Goal: Task Accomplishment & Management: Use online tool/utility

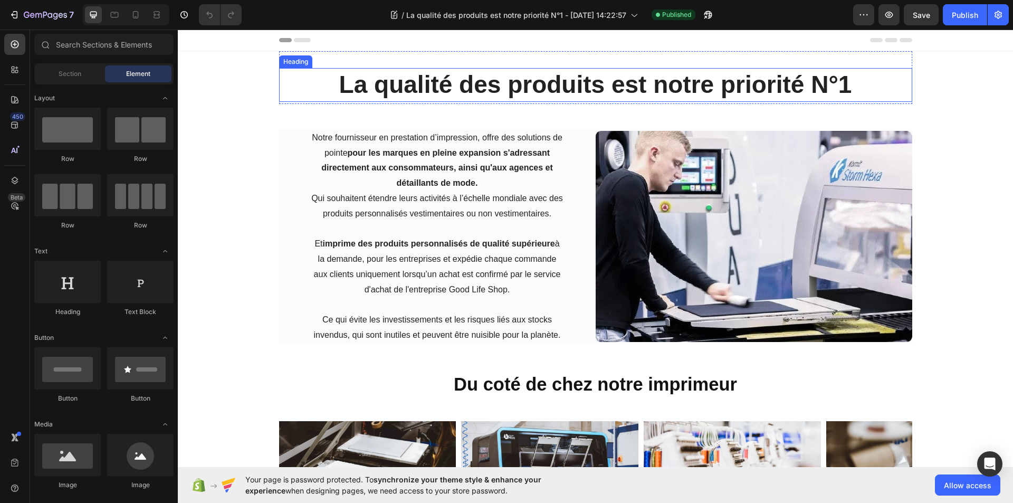
click at [499, 90] on strong "La qualité des produits est notre priorité N°1" at bounding box center [595, 84] width 513 height 27
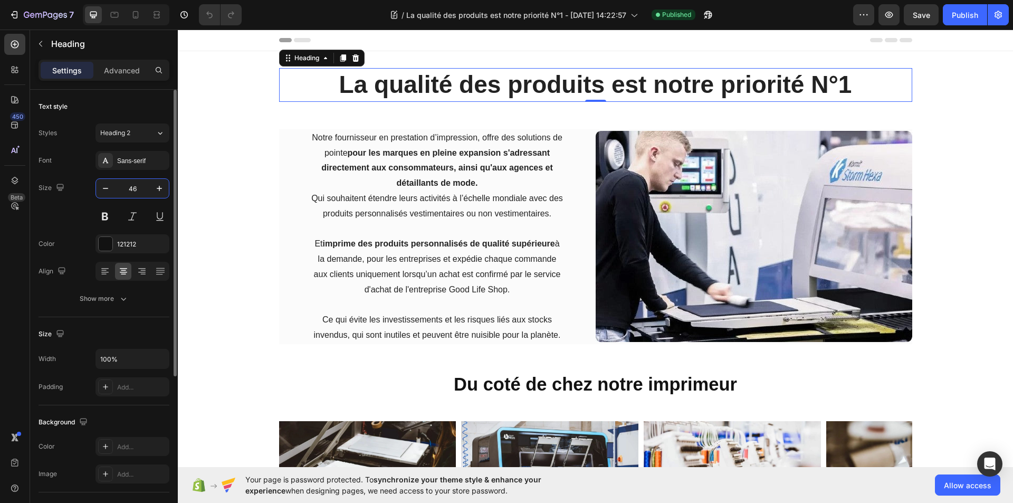
click at [132, 192] on input "46" at bounding box center [132, 188] width 35 height 19
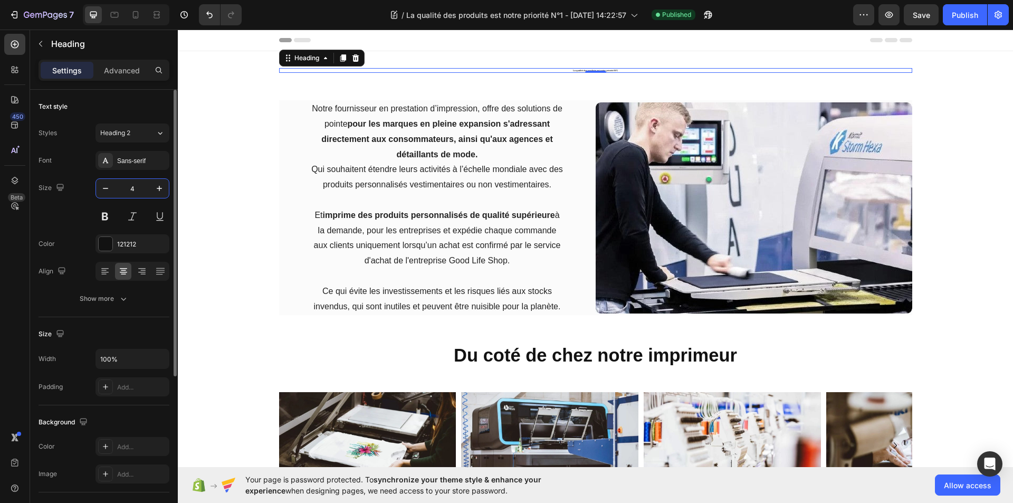
type input "40"
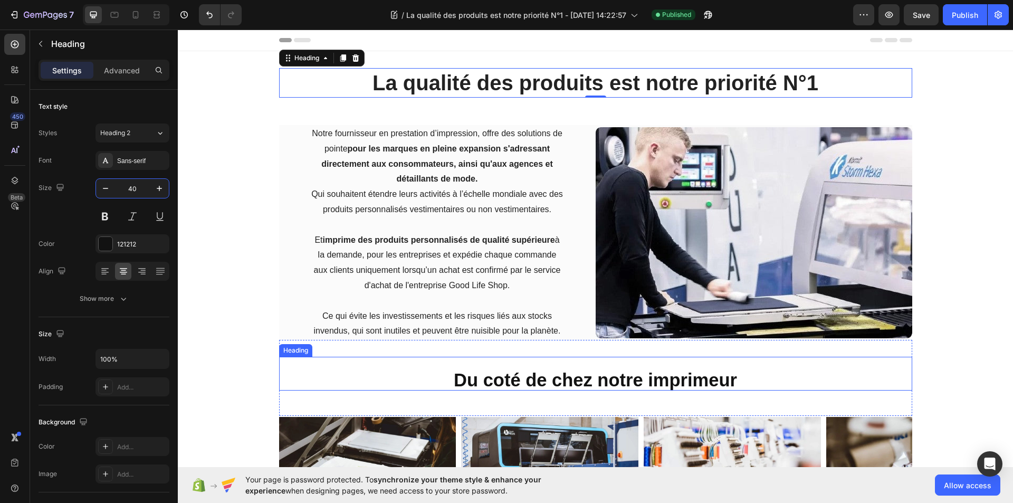
click at [537, 379] on sub "Du coté de chez notre imprimeur" at bounding box center [595, 380] width 283 height 20
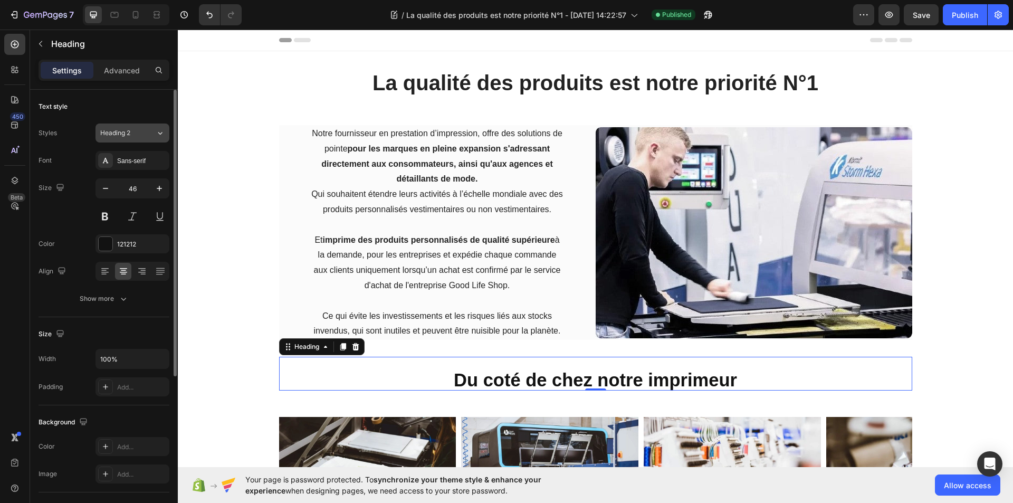
click at [164, 135] on icon at bounding box center [160, 133] width 9 height 11
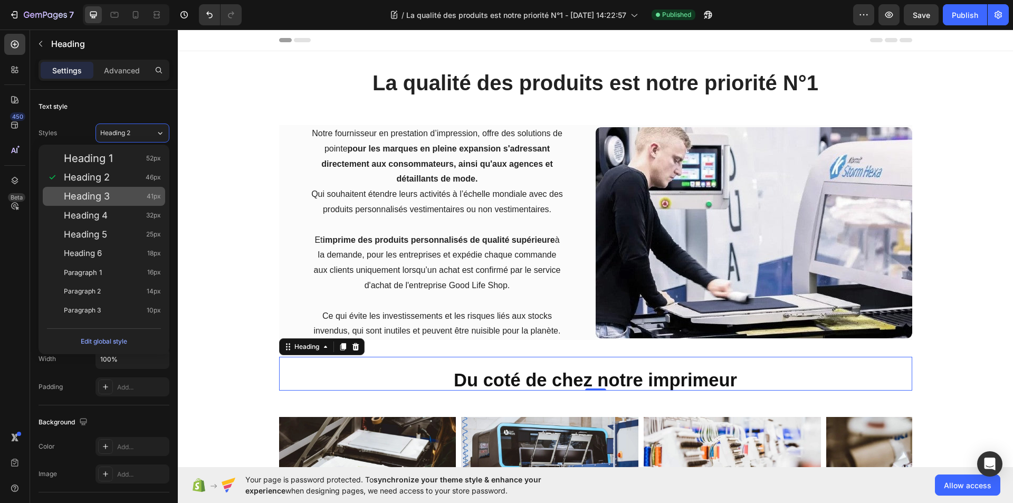
click at [88, 203] on div "Heading 3 41px" at bounding box center [104, 196] width 122 height 19
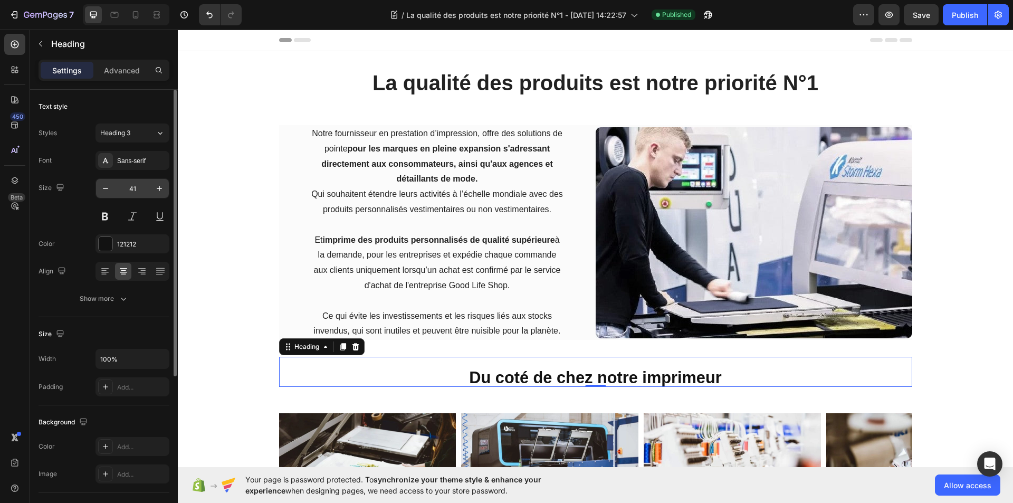
click at [135, 188] on input "41" at bounding box center [132, 188] width 35 height 19
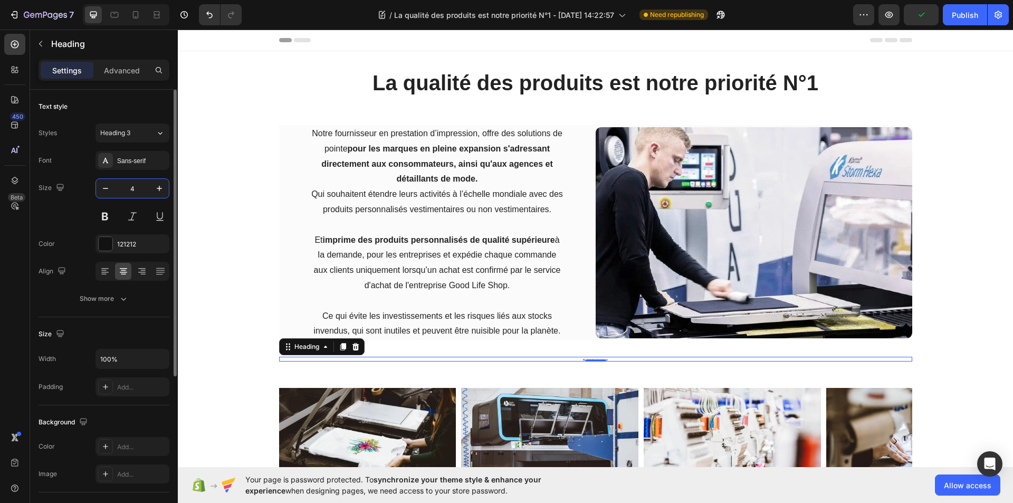
type input "40"
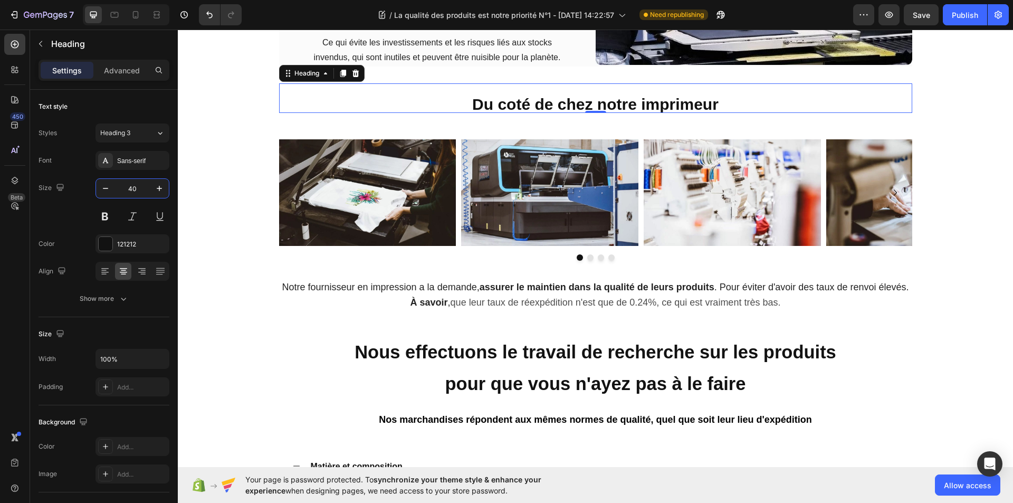
scroll to position [317, 0]
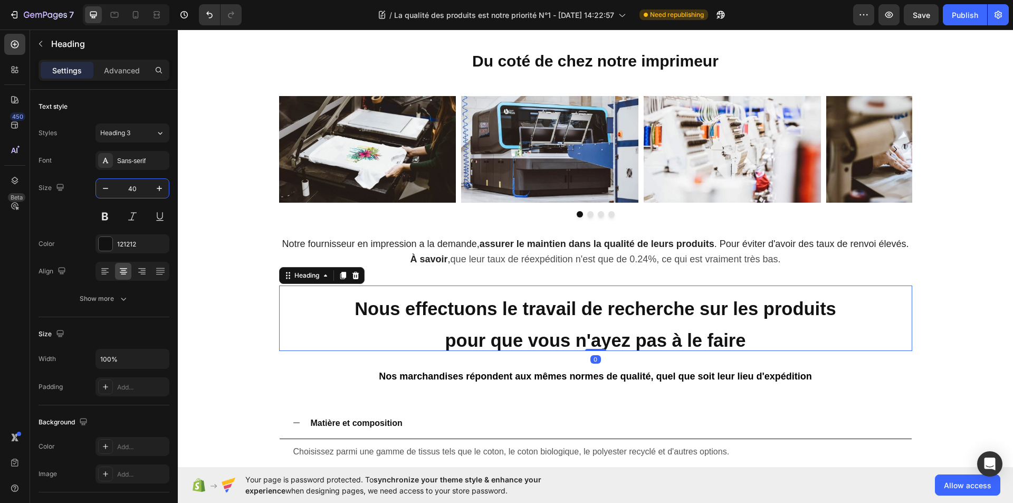
click at [516, 317] on sub "Nous effectuons le travail de recherche sur les produits" at bounding box center [596, 309] width 482 height 20
click at [144, 134] on div "Heading 2" at bounding box center [127, 133] width 55 height 10
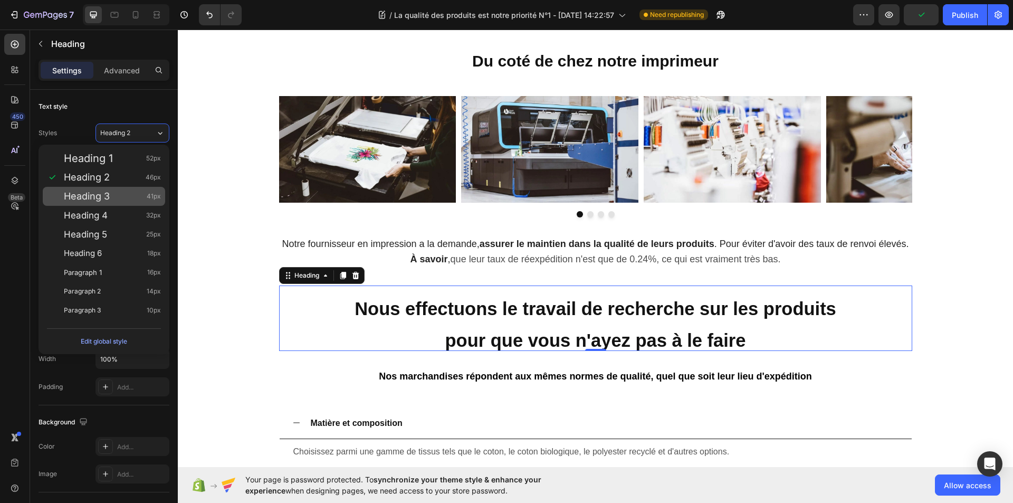
click at [88, 203] on div "Heading 3 41px" at bounding box center [104, 196] width 122 height 19
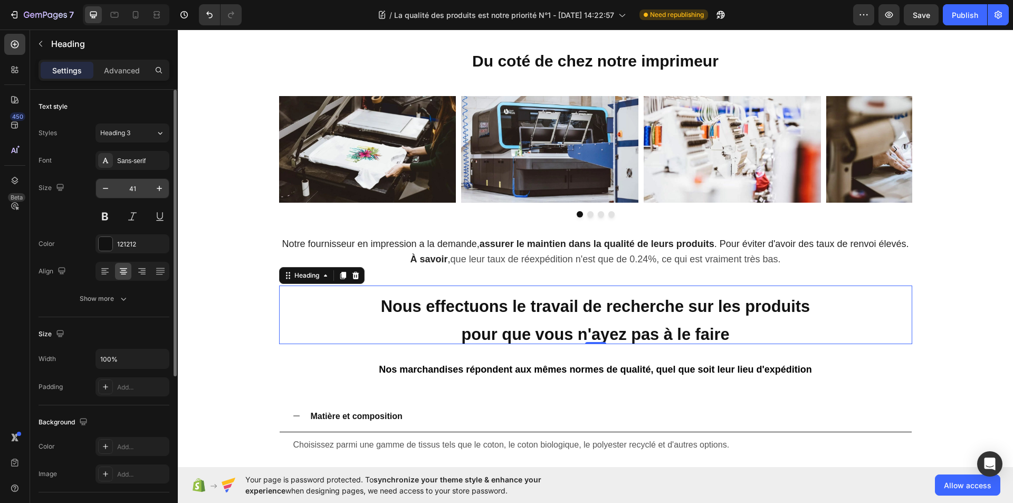
click at [131, 190] on input "41" at bounding box center [132, 188] width 35 height 19
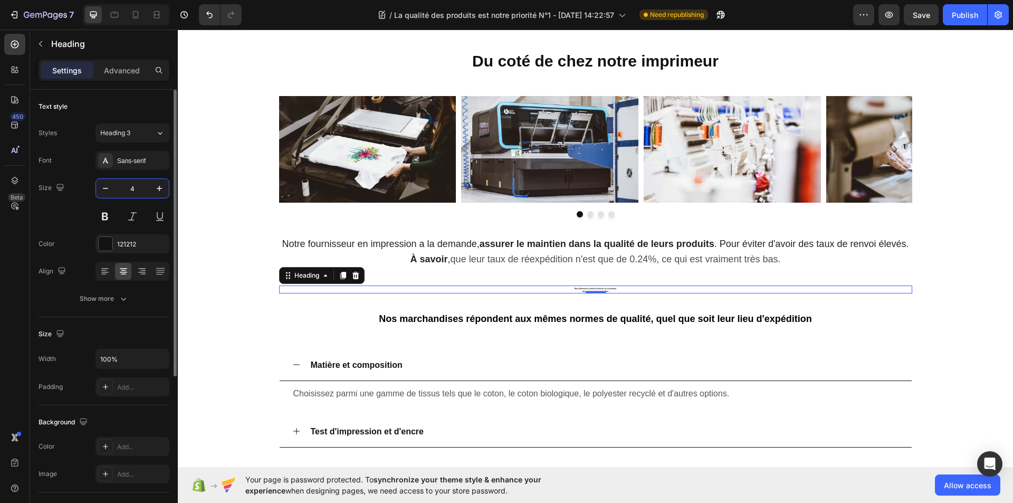
type input "40"
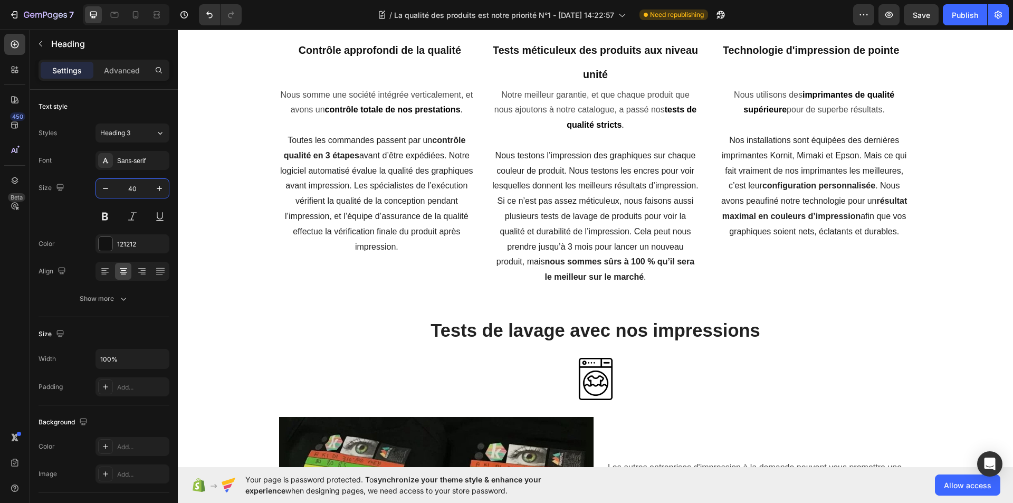
scroll to position [1320, 0]
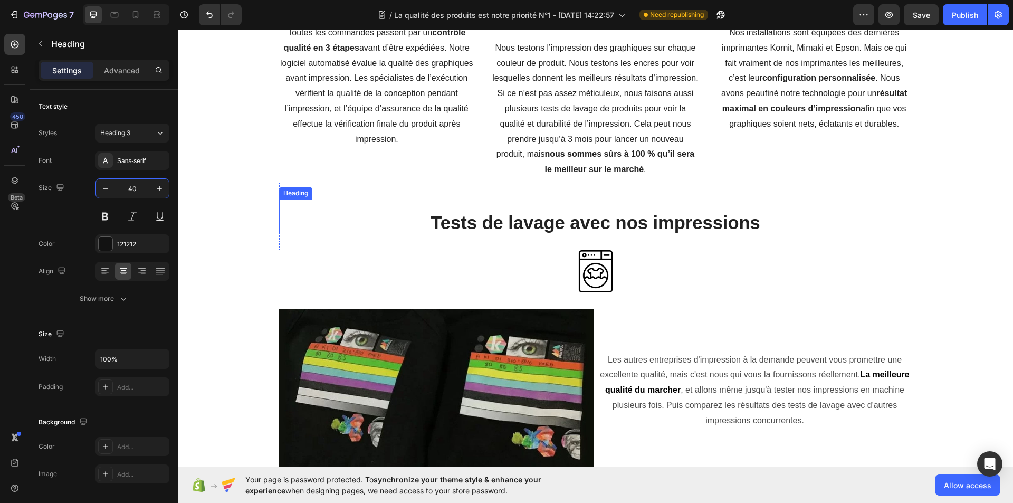
click at [571, 221] on sub "Tests de lavage avec nos impressions" at bounding box center [596, 223] width 330 height 20
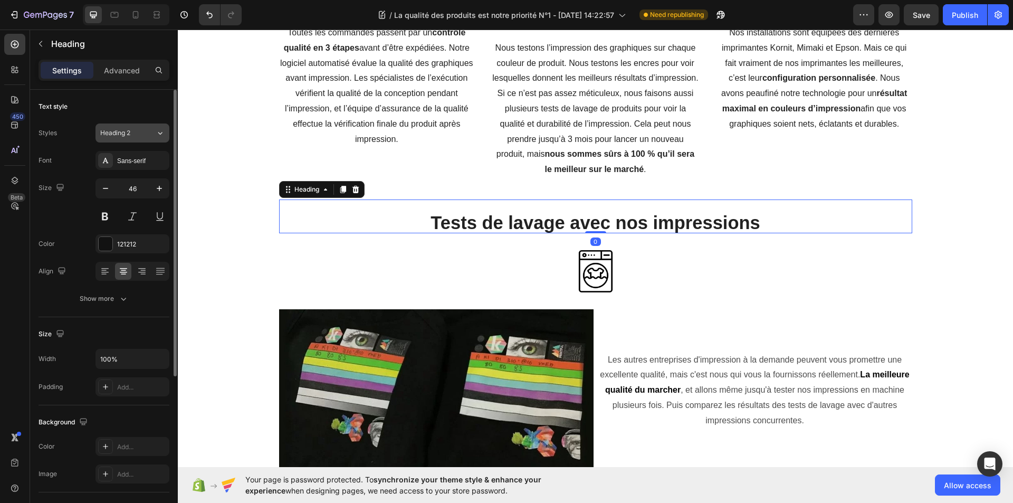
click at [143, 131] on div "Heading 2" at bounding box center [127, 133] width 55 height 10
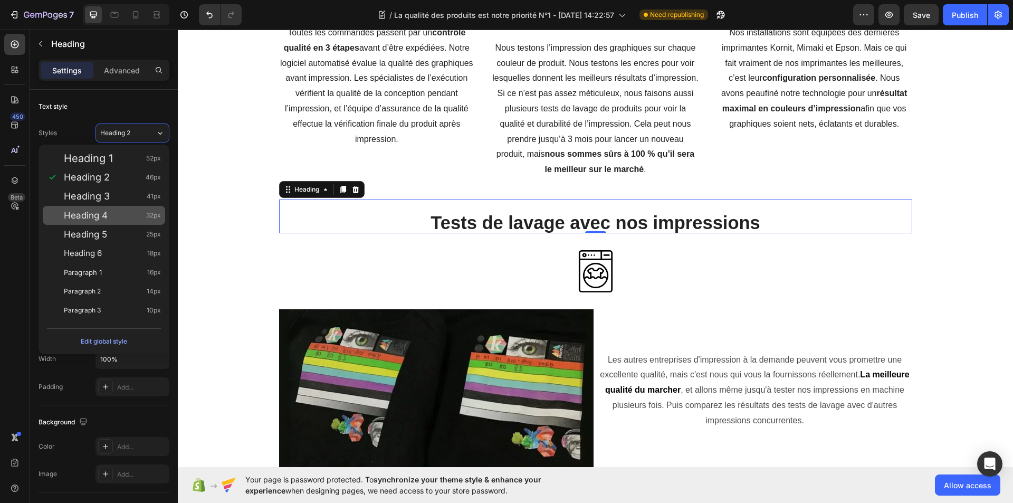
click at [90, 219] on span "Heading 4" at bounding box center [86, 215] width 44 height 11
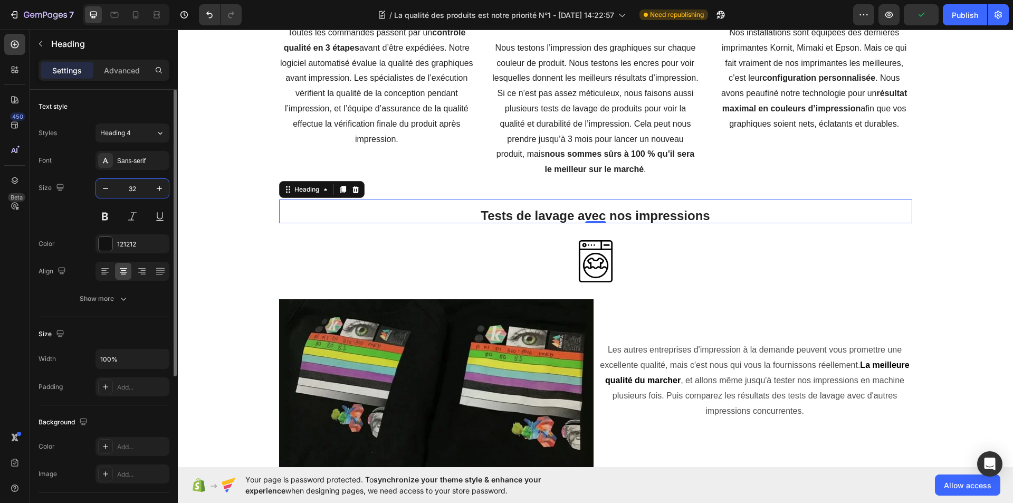
click at [139, 189] on input "32" at bounding box center [132, 188] width 35 height 19
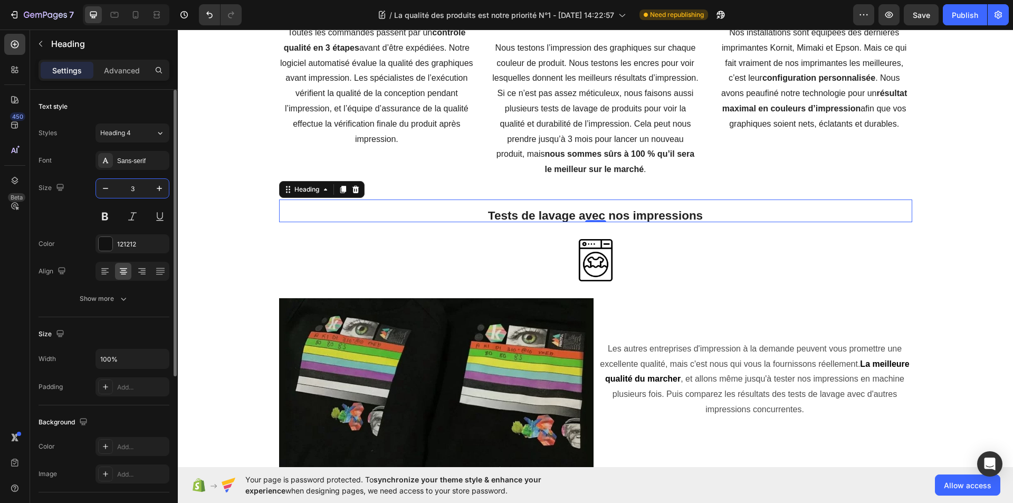
type input "35"
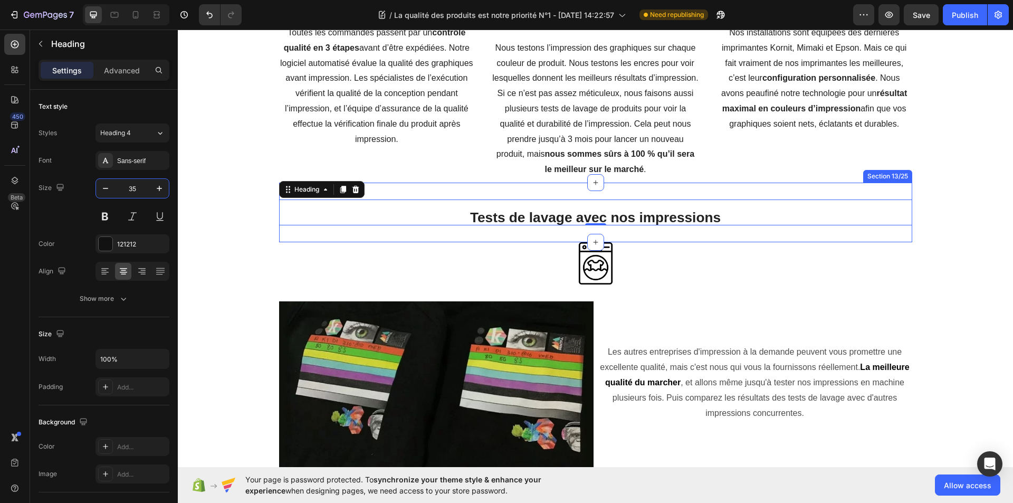
click at [651, 236] on div "Tests de lavage avec nos impressions Heading 0 Section 13/25" at bounding box center [595, 213] width 633 height 60
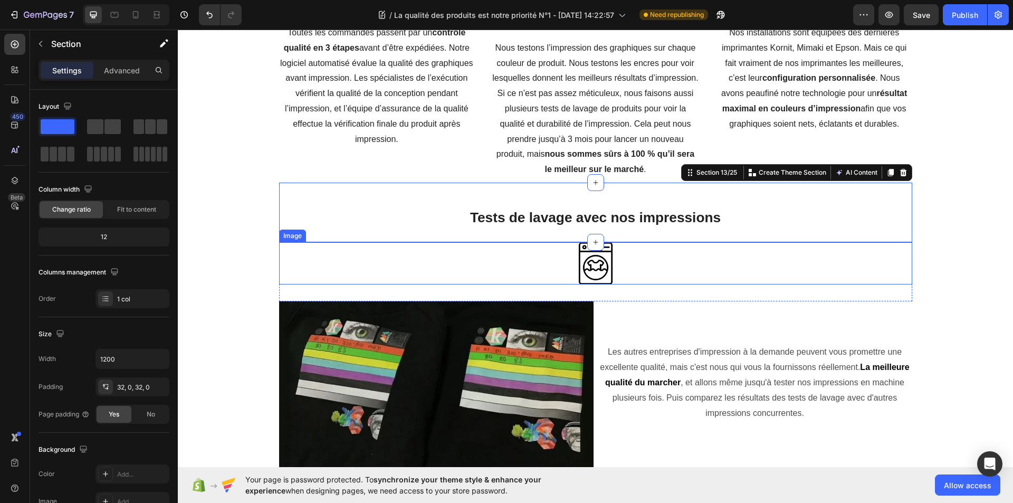
click at [700, 284] on div at bounding box center [595, 263] width 633 height 42
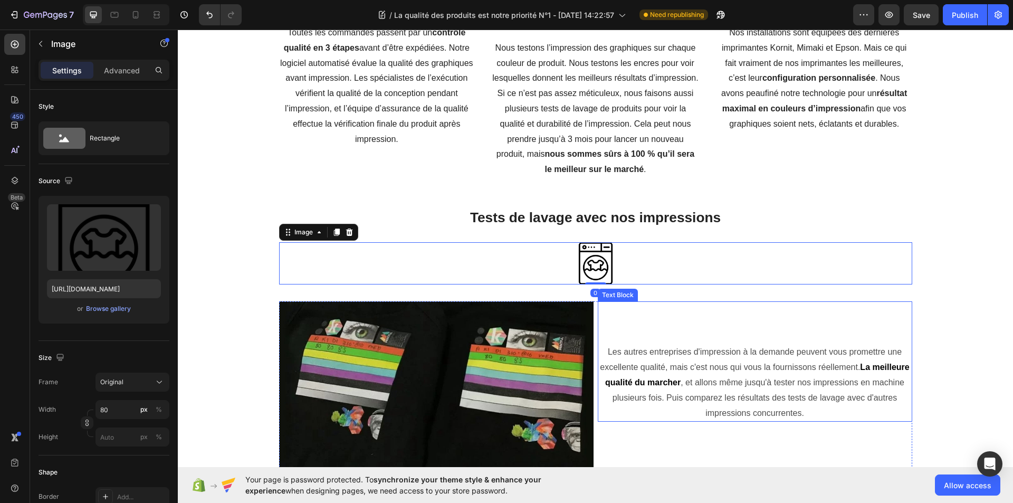
click at [701, 335] on div "Les autres entreprises d'impression à la demande peuvent vous promettre une exc…" at bounding box center [755, 361] width 315 height 120
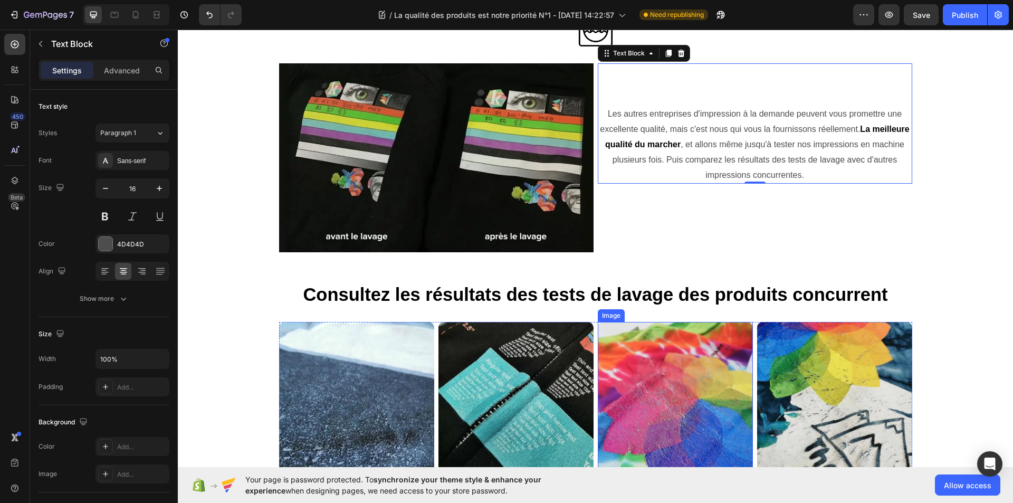
scroll to position [1531, 0]
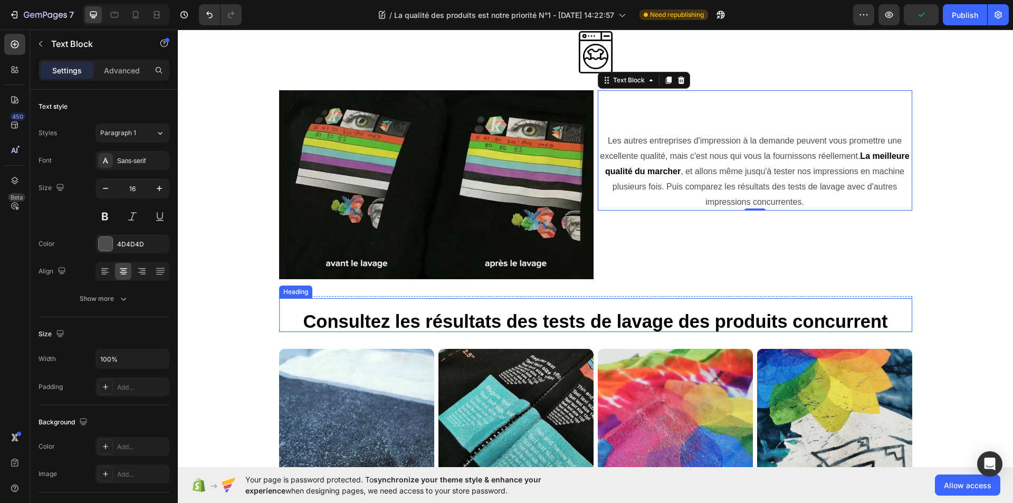
click at [643, 325] on sub "Consultez les résultats des tests de lavage des produits concurrent" at bounding box center [595, 321] width 585 height 20
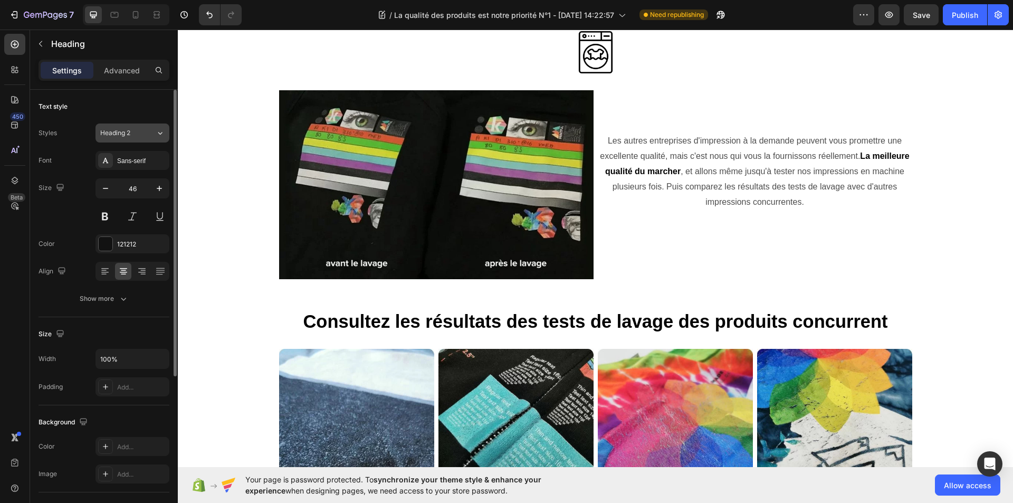
click at [136, 136] on div "Heading 2" at bounding box center [121, 133] width 43 height 10
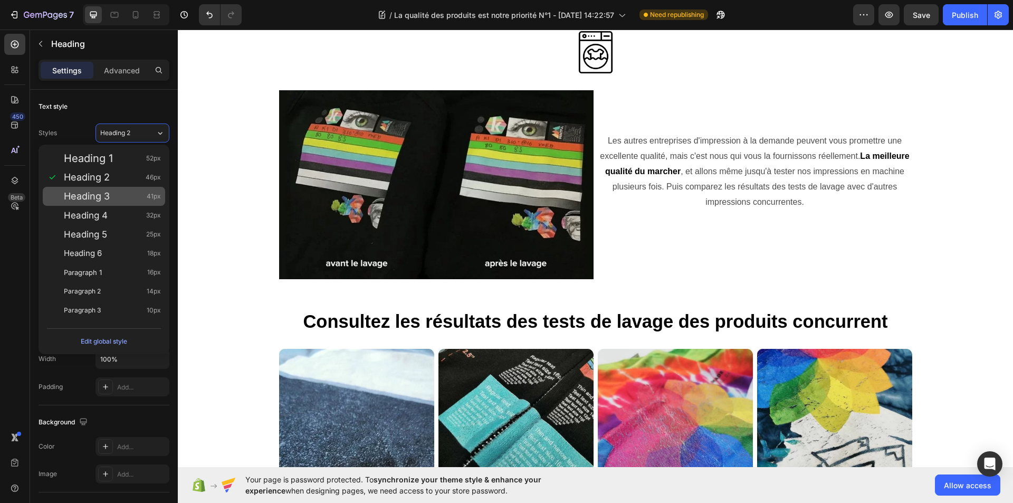
click at [97, 198] on span "Heading 3" at bounding box center [87, 196] width 46 height 11
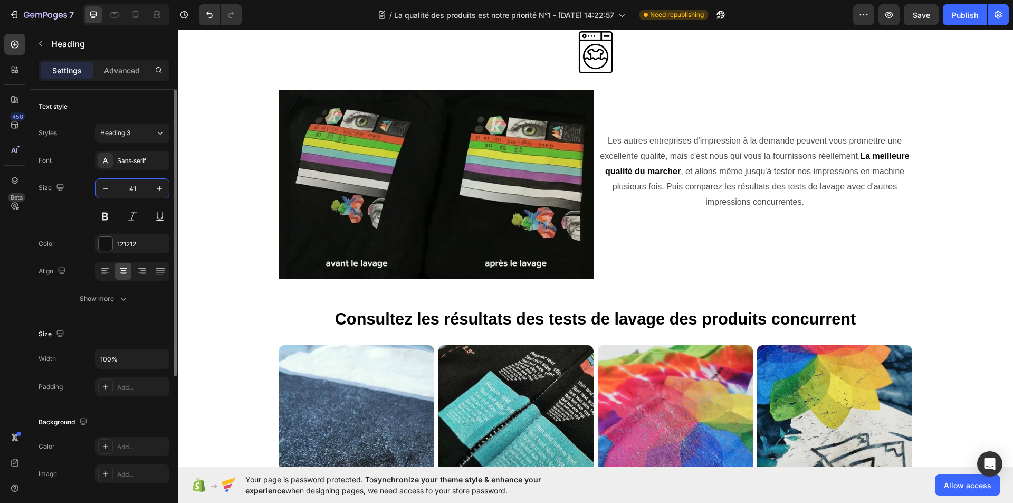
click at [131, 189] on input "41" at bounding box center [132, 188] width 35 height 19
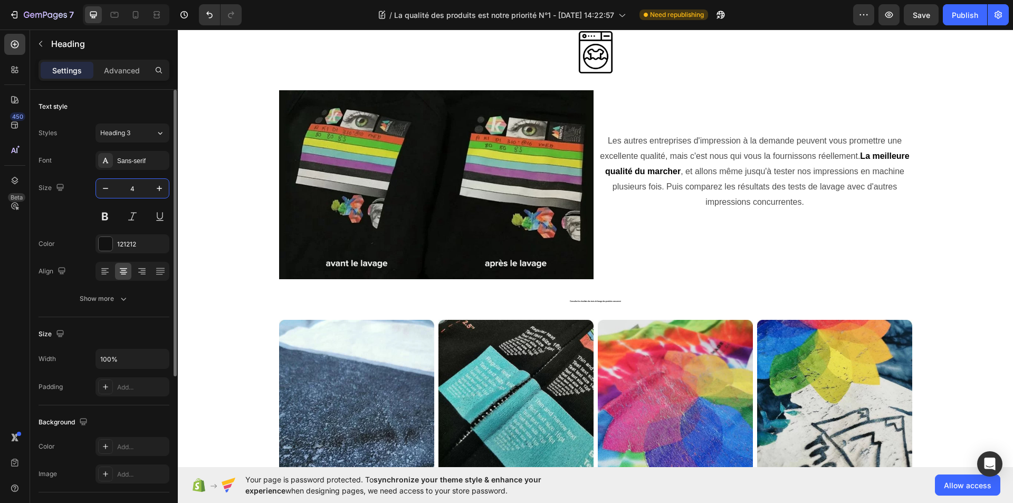
type input "40"
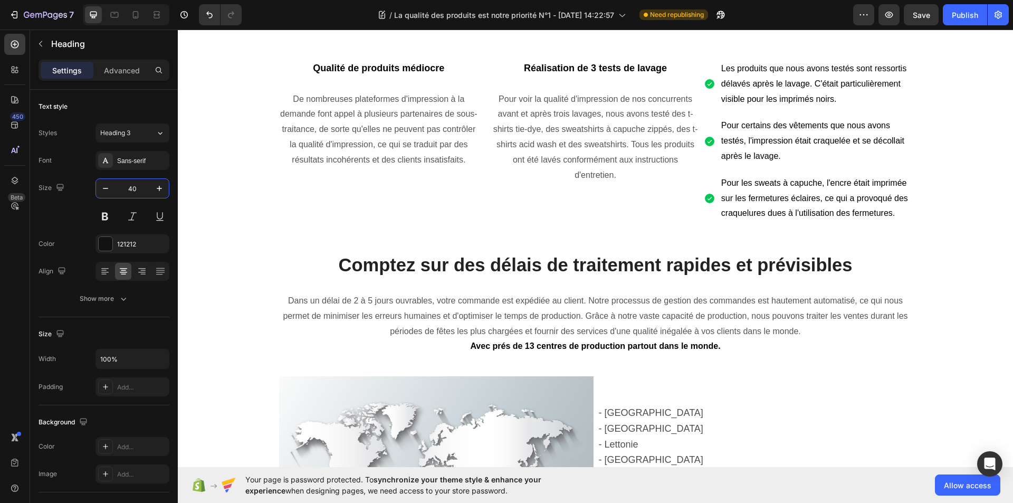
scroll to position [2006, 0]
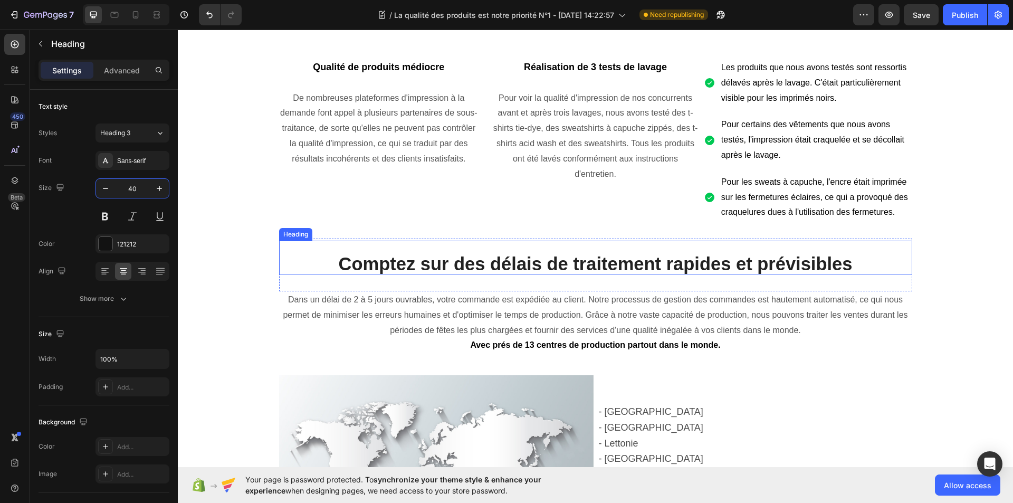
click at [496, 263] on sub "Comptez sur des délais de traitement rapides et prévisibles" at bounding box center [595, 264] width 514 height 20
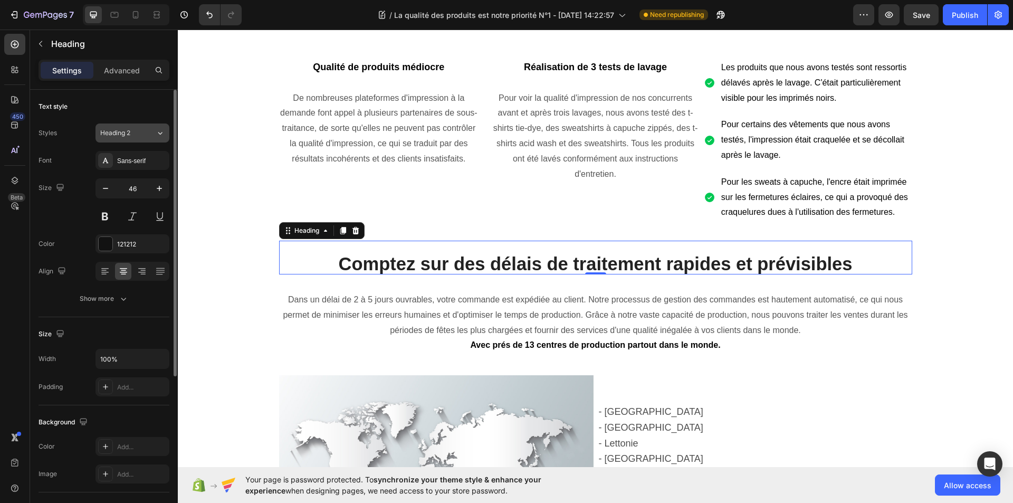
click at [133, 138] on button "Heading 2" at bounding box center [133, 133] width 74 height 19
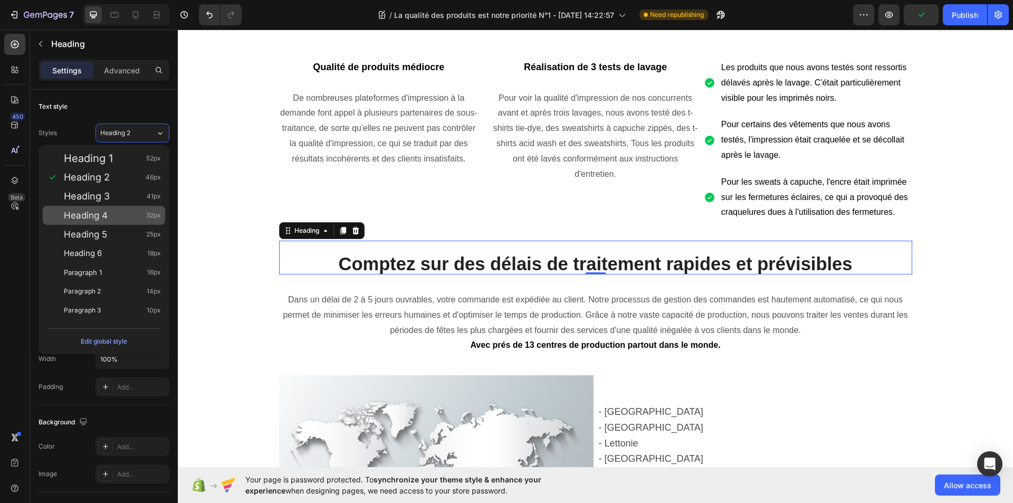
click at [86, 215] on span "Heading 4" at bounding box center [86, 215] width 44 height 11
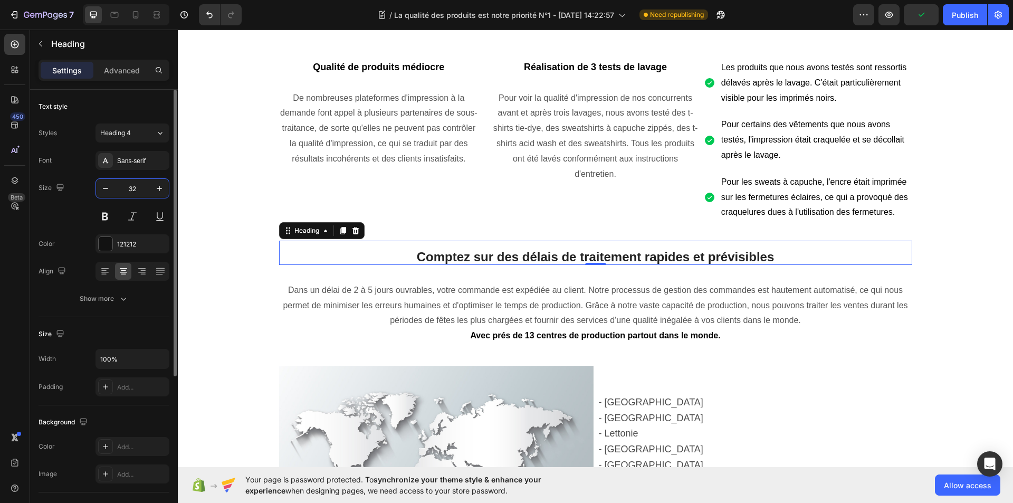
click at [143, 191] on input "32" at bounding box center [132, 188] width 35 height 19
type input "35"
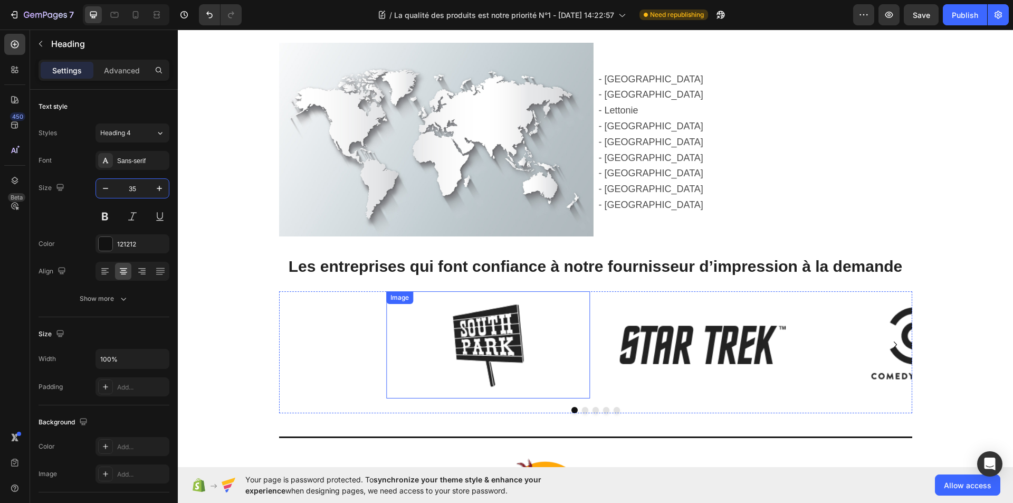
scroll to position [2323, 0]
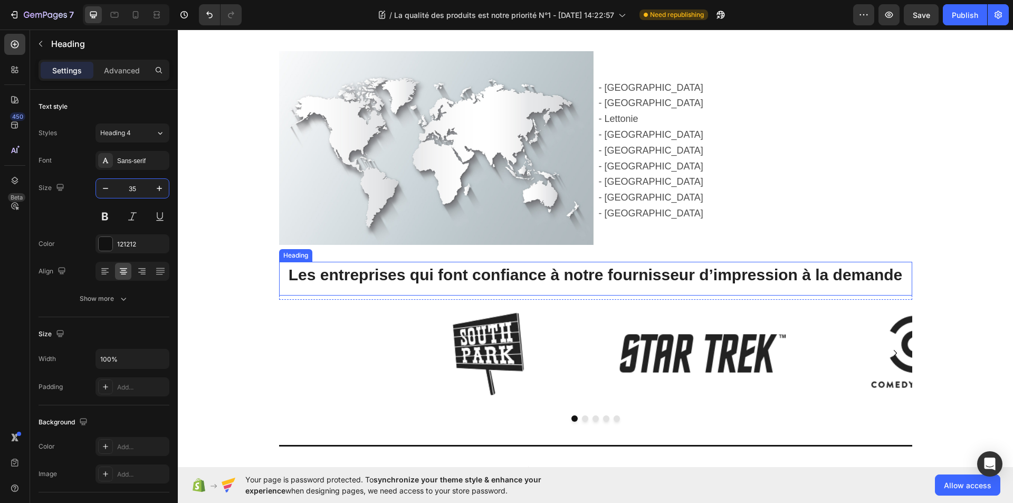
click at [451, 273] on sup "Les entreprises qui font confiance à notre fournisseur d’impression à la demande" at bounding box center [596, 274] width 614 height 17
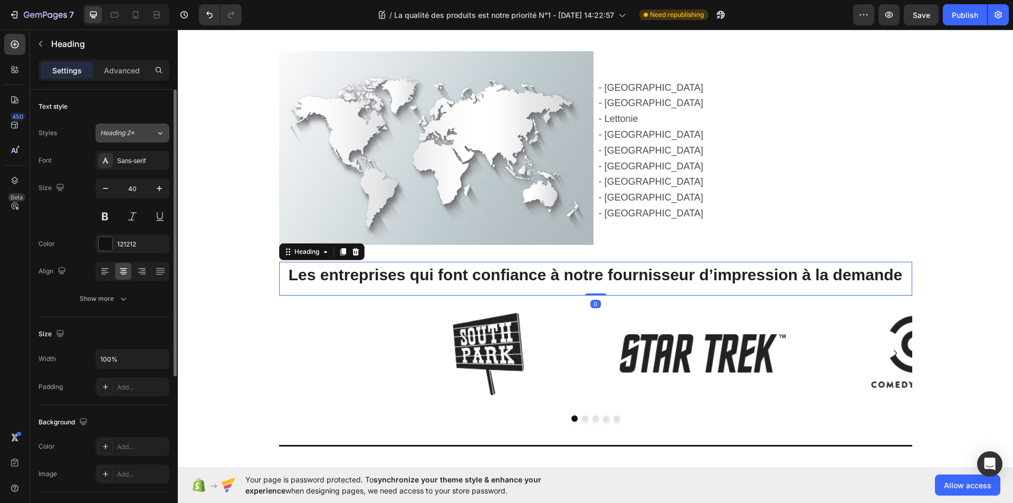
click at [131, 136] on span "Heading 2*" at bounding box center [117, 133] width 34 height 10
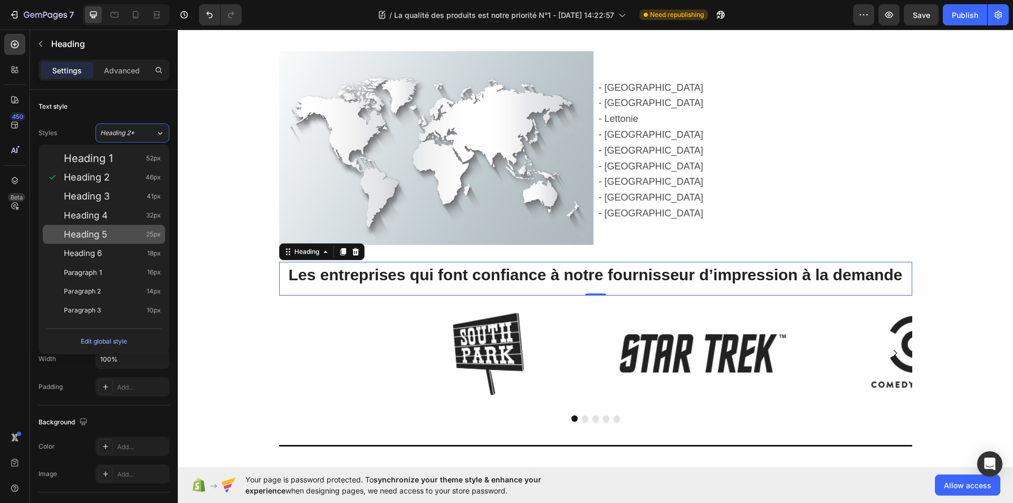
click at [94, 233] on span "Heading 5" at bounding box center [85, 234] width 43 height 11
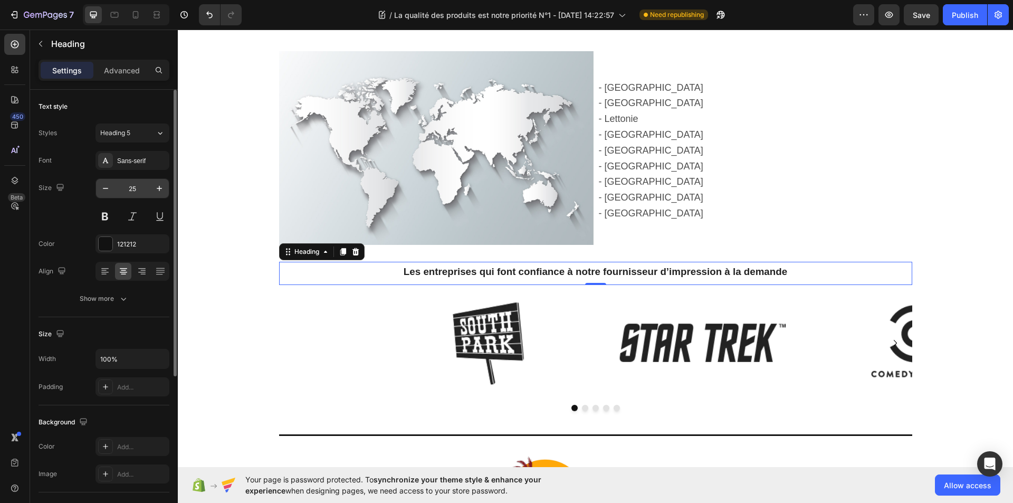
click at [135, 189] on input "25" at bounding box center [132, 188] width 35 height 19
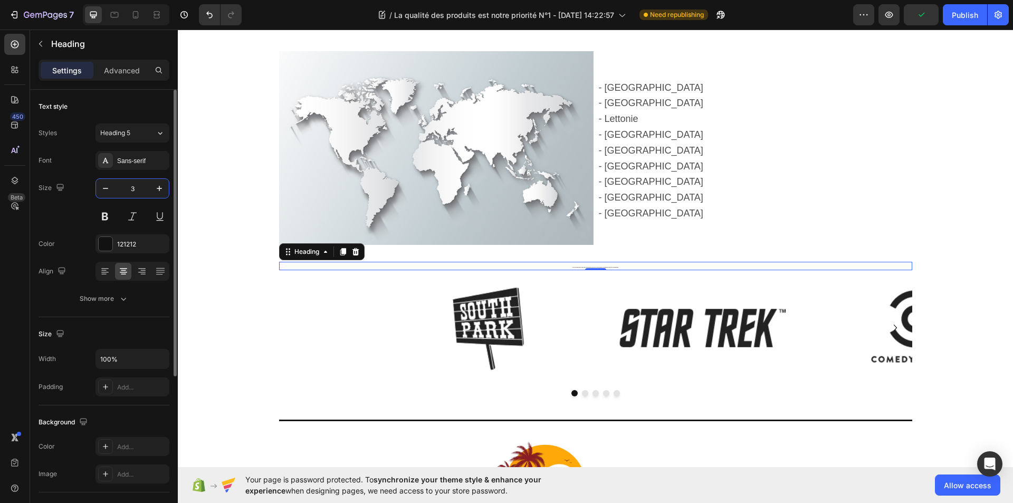
type input "30"
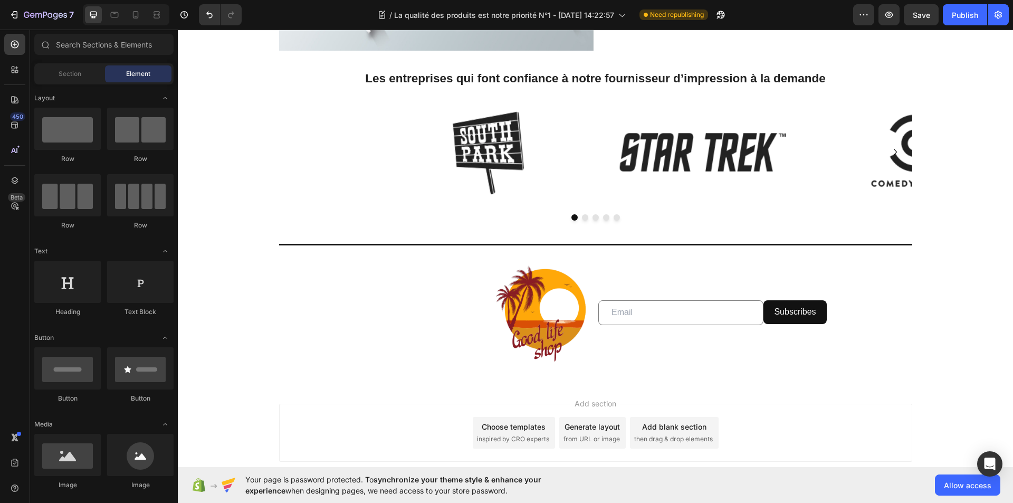
scroll to position [2534, 0]
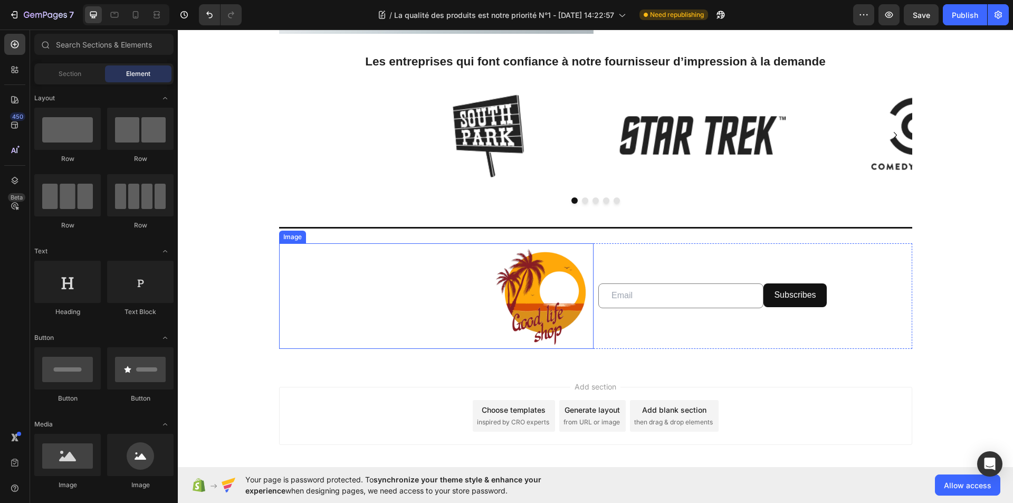
click at [527, 287] on img at bounding box center [541, 296] width 106 height 106
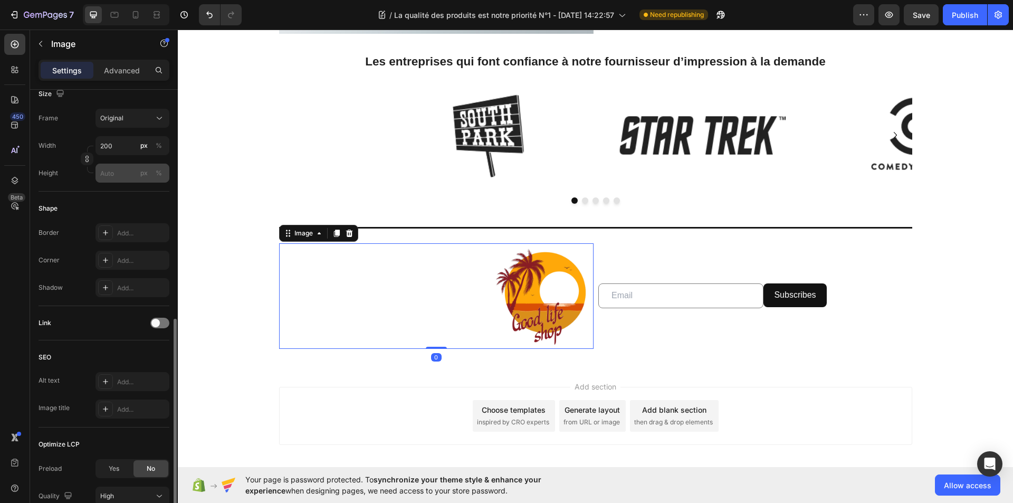
scroll to position [354, 0]
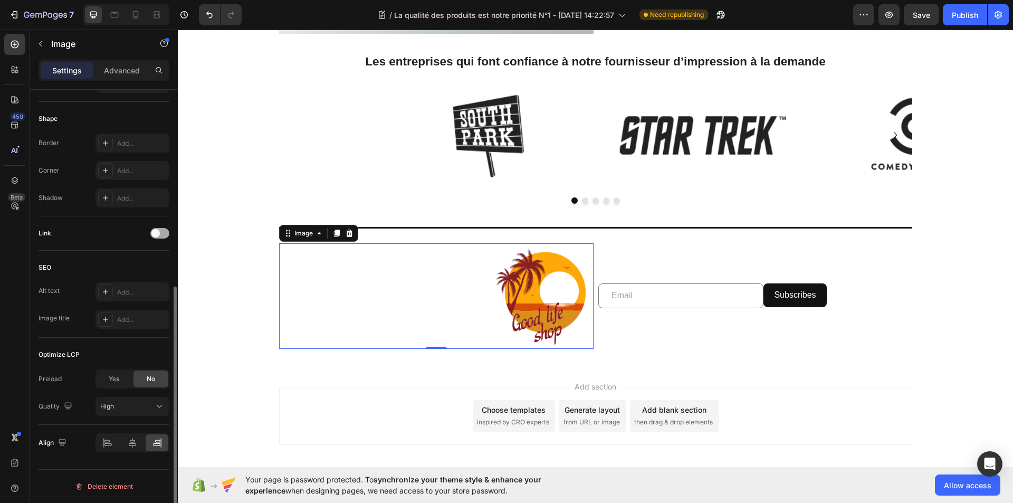
click at [162, 232] on div at bounding box center [159, 233] width 19 height 11
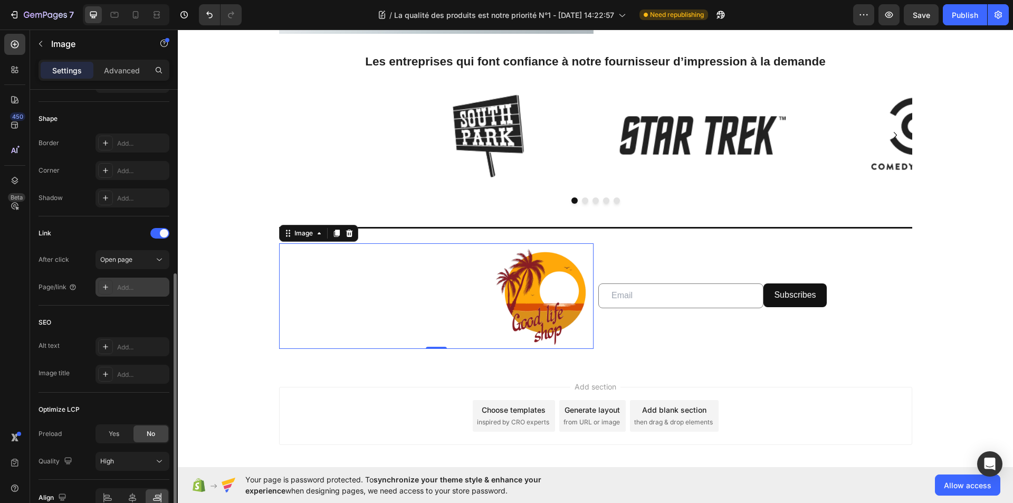
click at [121, 288] on div "Add..." at bounding box center [142, 288] width 50 height 10
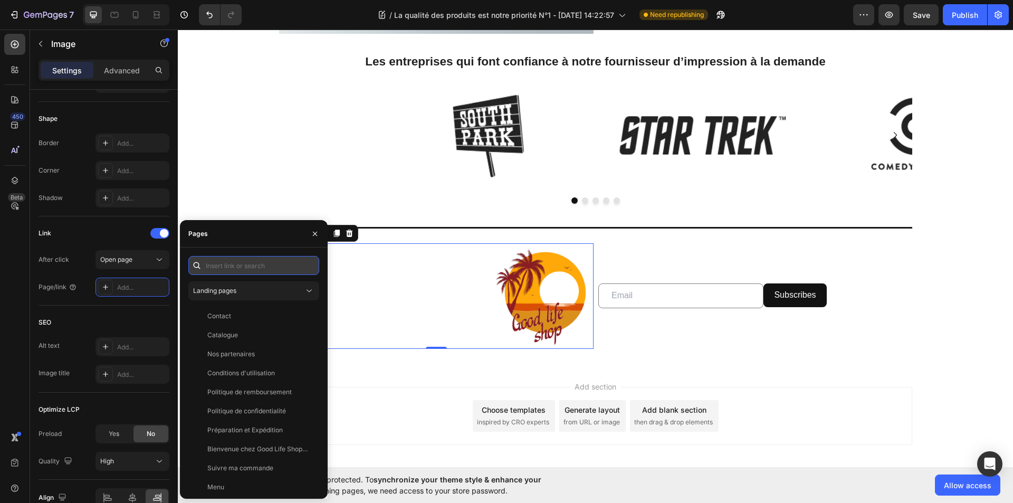
paste input "[URL][DOMAIN_NAME]"
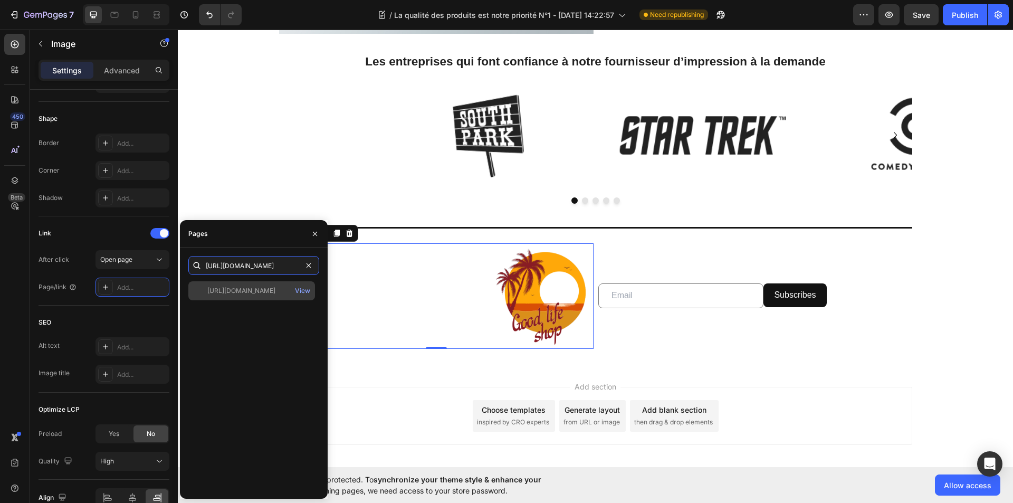
type input "[URL][DOMAIN_NAME]"
click at [252, 289] on div "[URL][DOMAIN_NAME]" at bounding box center [241, 291] width 68 height 10
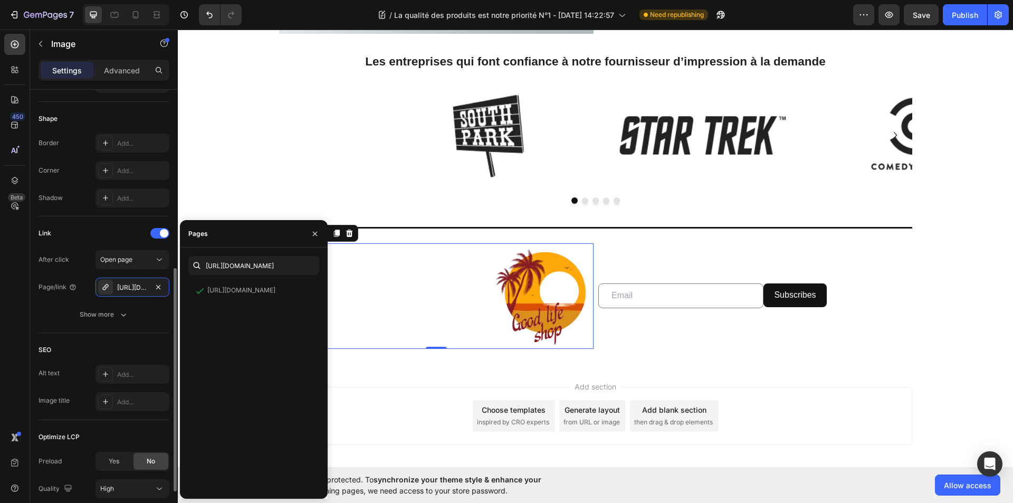
click at [156, 324] on div "Link After click Open page Page/link [URL][DOMAIN_NAME] Show more" at bounding box center [104, 274] width 131 height 117
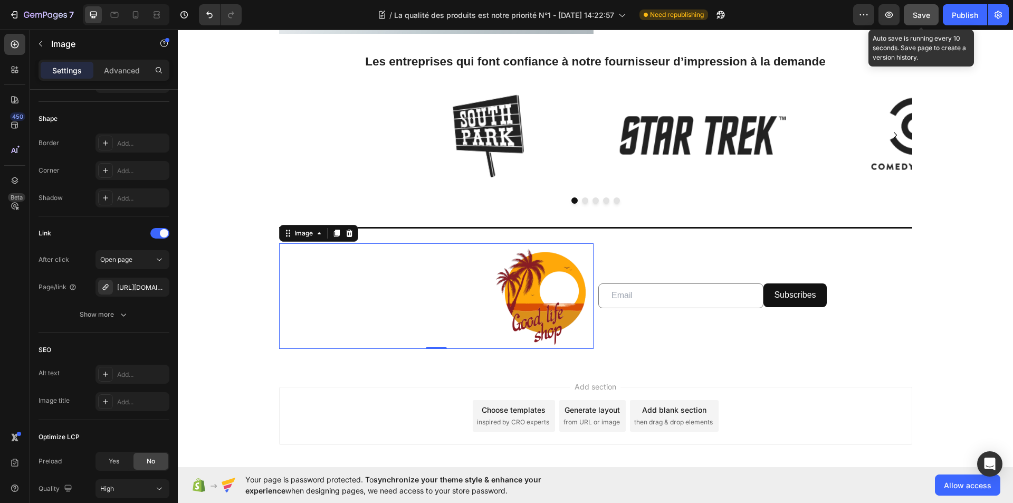
click at [926, 15] on span "Save" at bounding box center [921, 15] width 17 height 9
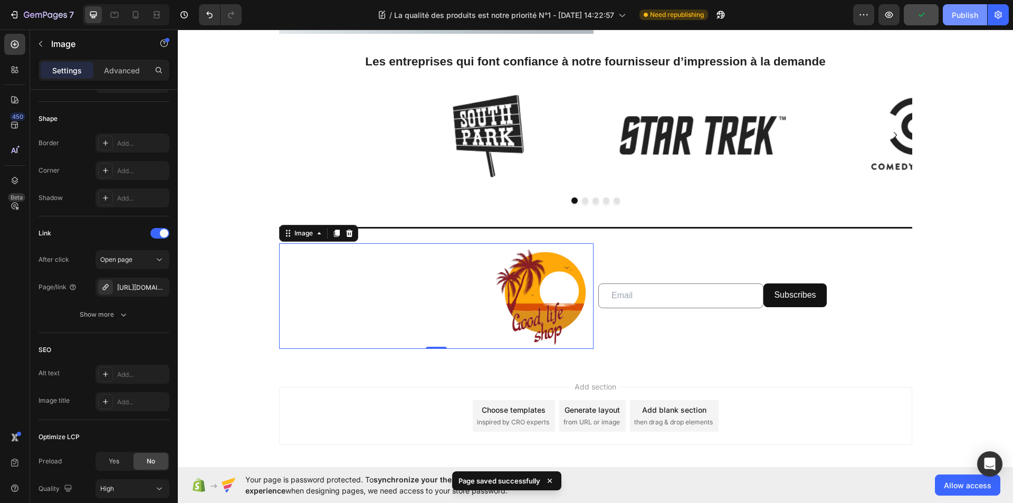
click at [961, 17] on div "Publish" at bounding box center [965, 15] width 26 height 11
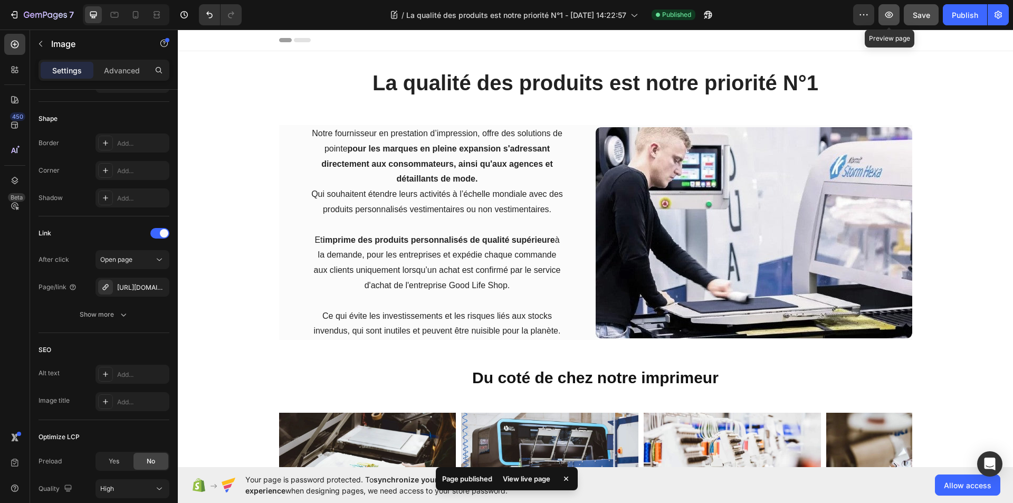
click at [889, 18] on icon "button" at bounding box center [889, 15] width 11 height 11
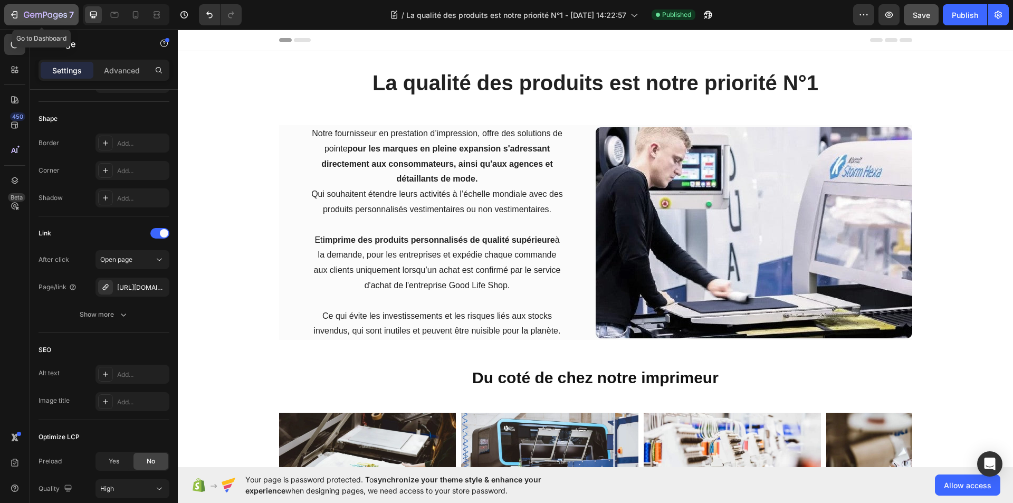
click at [13, 10] on icon "button" at bounding box center [14, 15] width 11 height 11
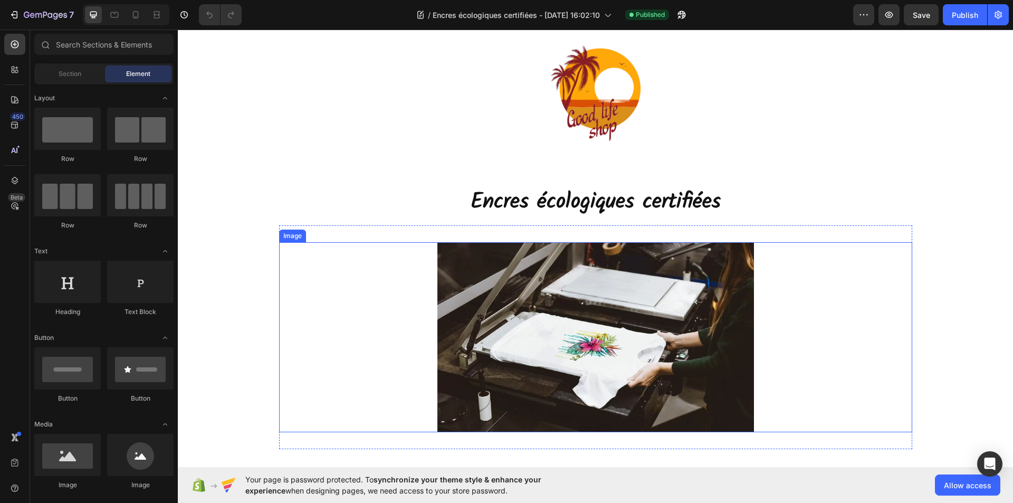
scroll to position [106, 0]
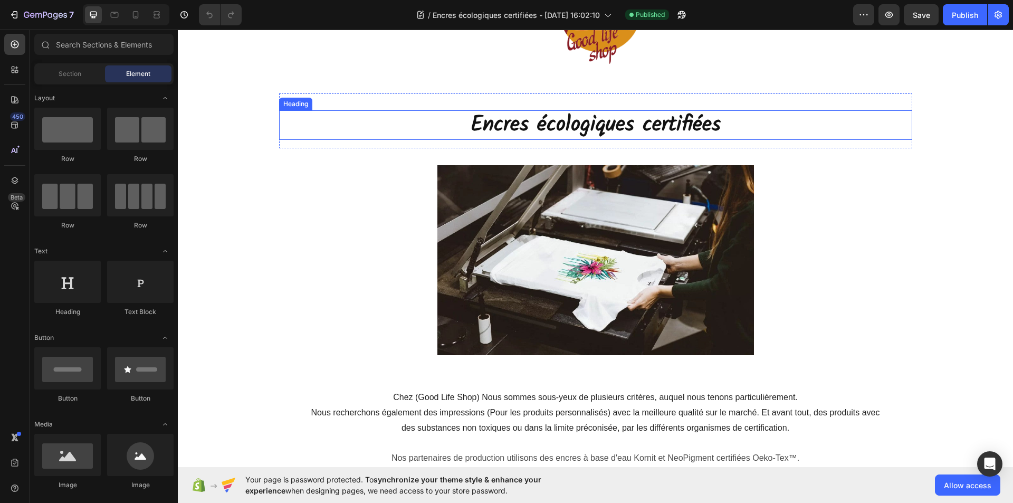
click at [650, 126] on h2 "Encres écologiques certifiées" at bounding box center [595, 125] width 633 height 30
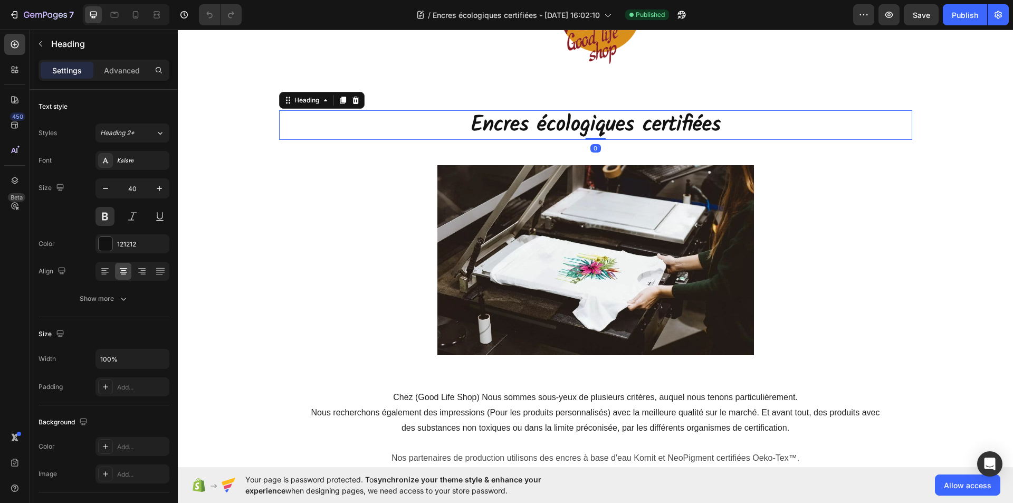
click at [715, 125] on h2 "Encres écologiques certifiées" at bounding box center [595, 125] width 633 height 30
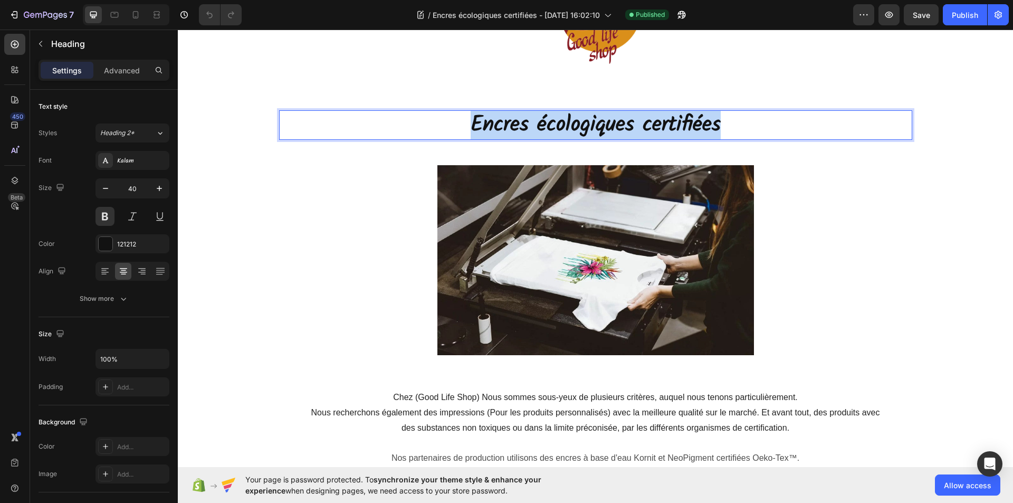
drag, startPoint x: 716, startPoint y: 125, endPoint x: 462, endPoint y: 120, distance: 254.5
click at [462, 120] on p "Encres écologiques certifiées" at bounding box center [595, 124] width 631 height 27
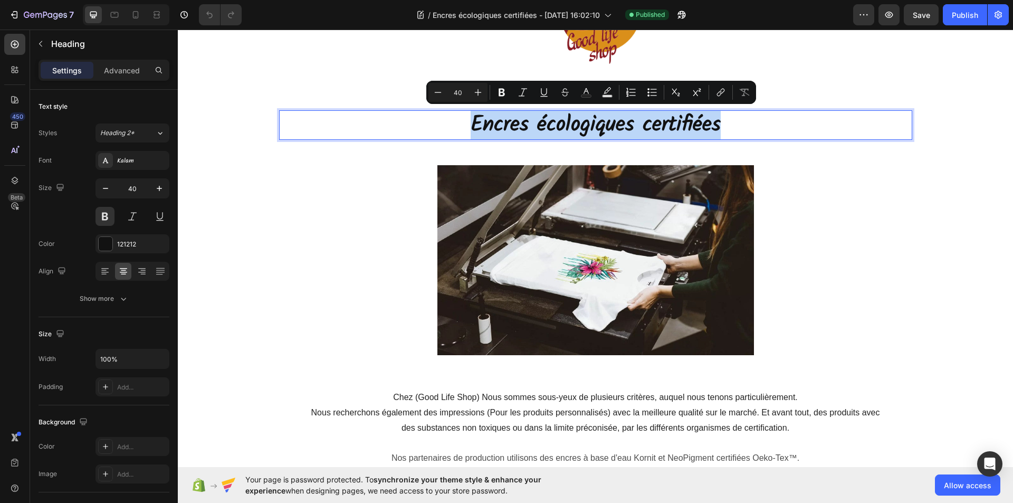
copy p "Encres écologiques certifiées"
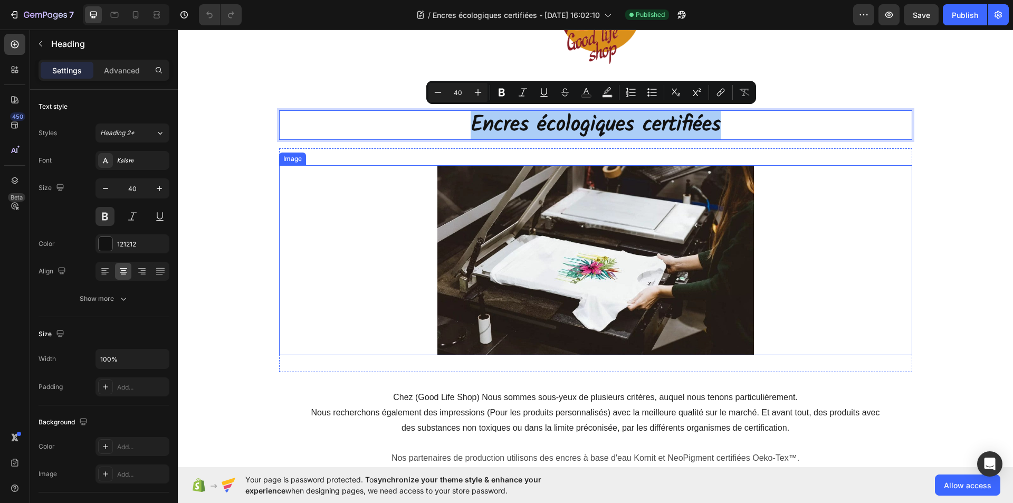
click at [822, 204] on div at bounding box center [595, 260] width 633 height 190
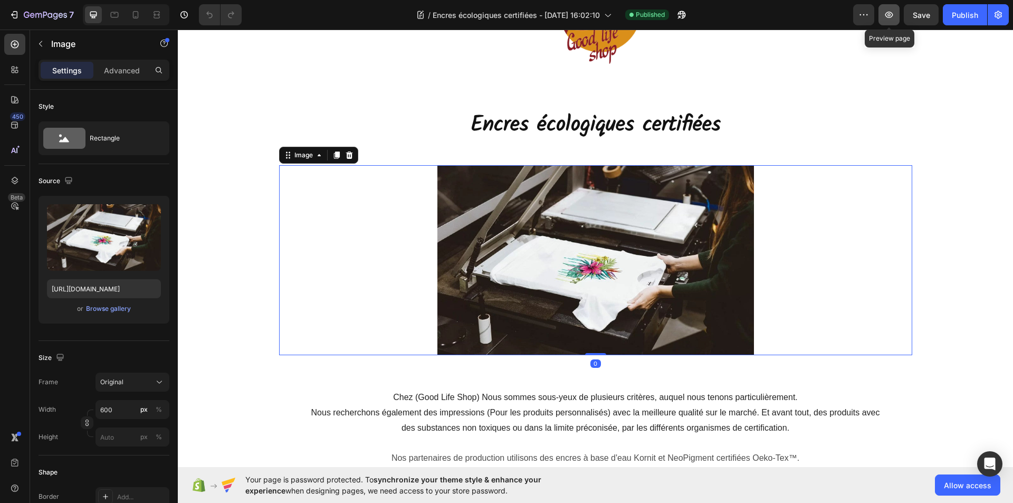
click at [887, 15] on icon "button" at bounding box center [889, 15] width 11 height 11
